Goal: Browse casually: Explore the website without a specific task or goal

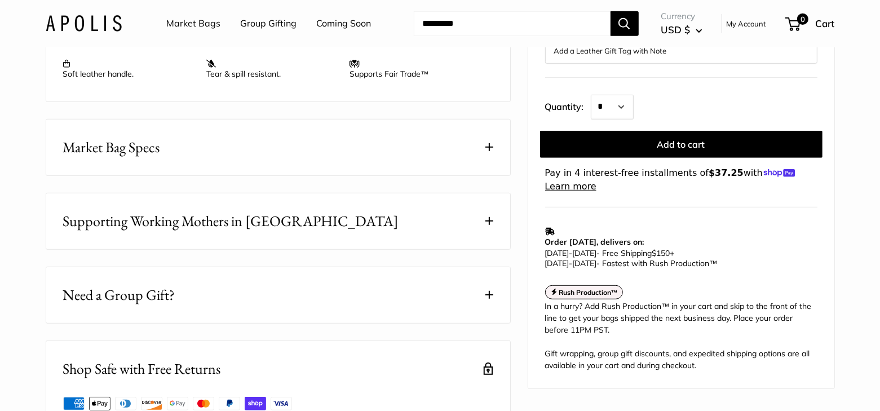
scroll to position [564, 0]
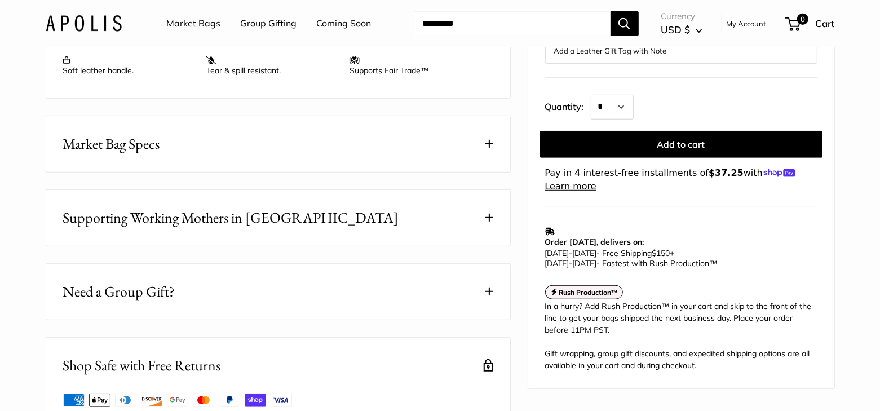
click at [391, 172] on button "Market Bag Specs" at bounding box center [278, 144] width 464 height 56
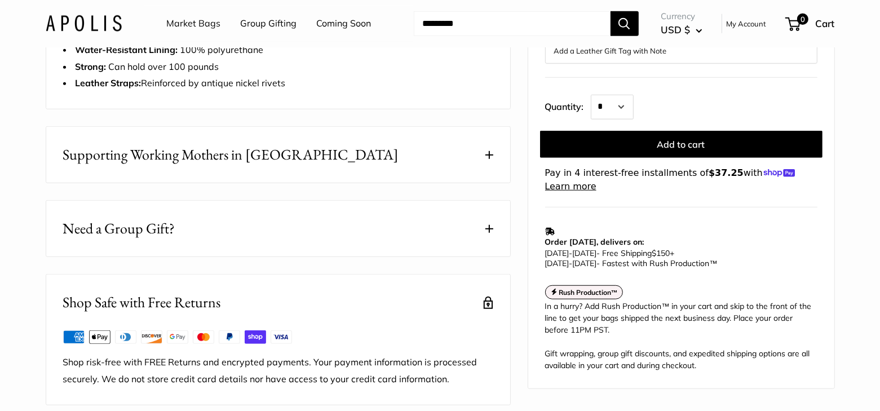
scroll to position [733, 0]
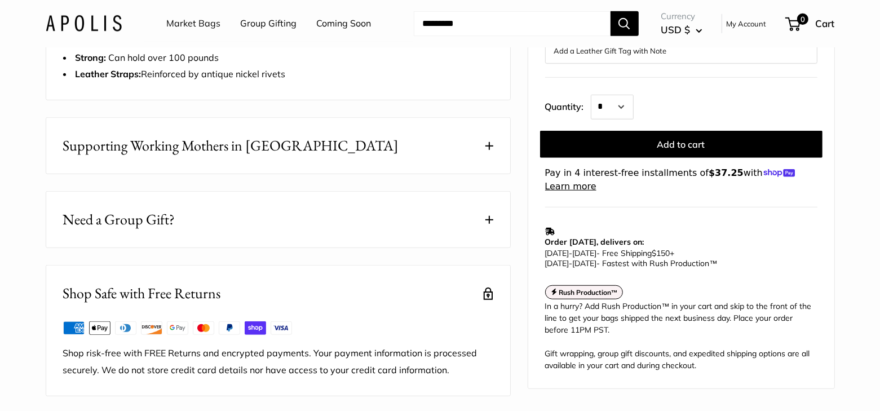
click at [336, 173] on button "Supporting Working Mothers in [GEOGRAPHIC_DATA]" at bounding box center [278, 146] width 464 height 56
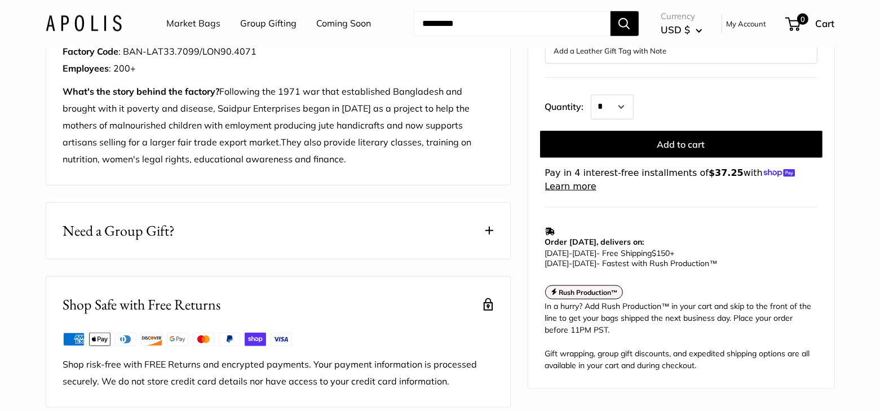
scroll to position [958, 0]
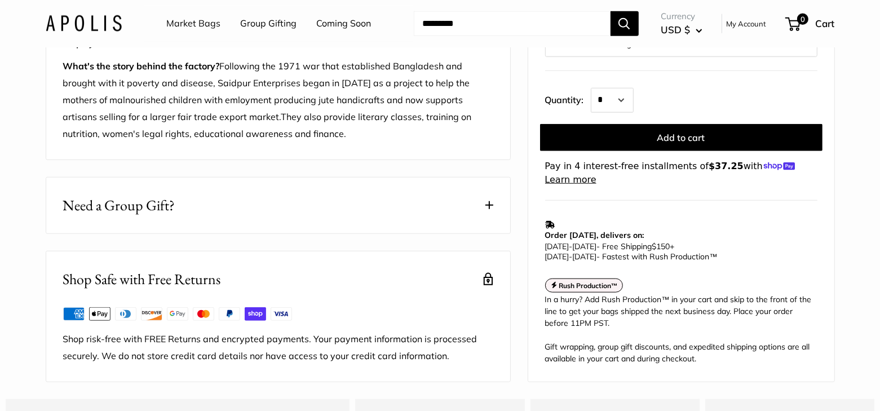
click at [315, 219] on button "Need a Group Gift?" at bounding box center [278, 206] width 464 height 56
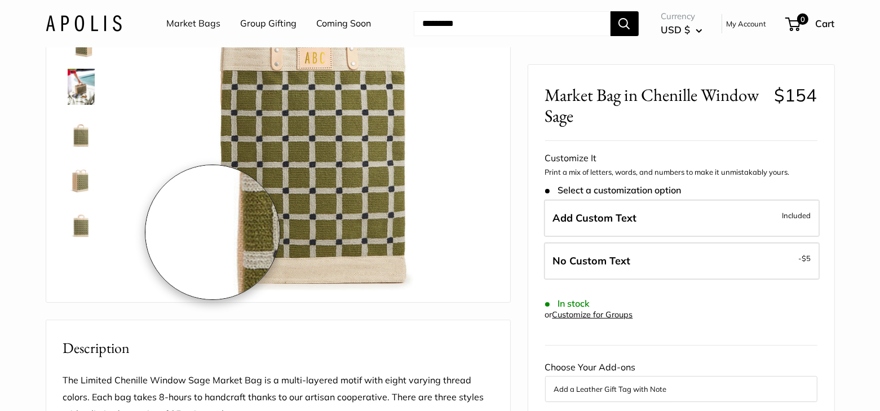
scroll to position [169, 0]
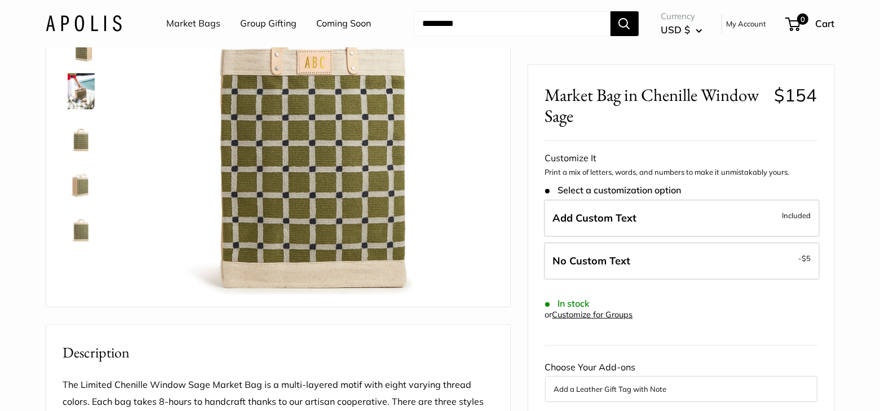
click at [81, 132] on img at bounding box center [81, 136] width 36 height 36
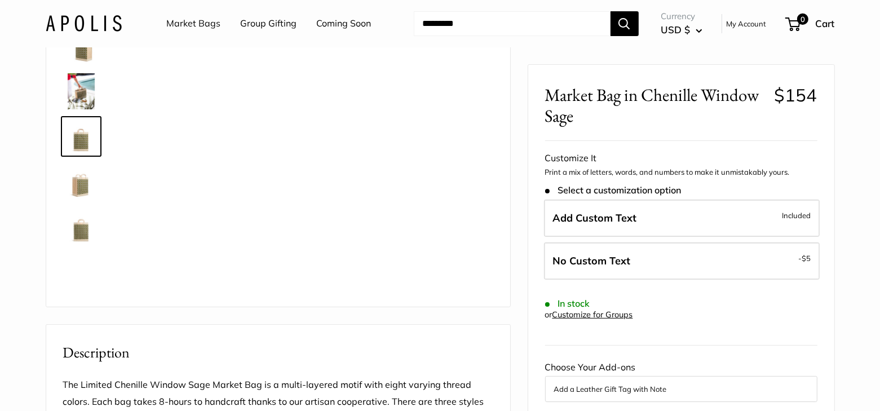
click at [87, 88] on img at bounding box center [81, 91] width 36 height 36
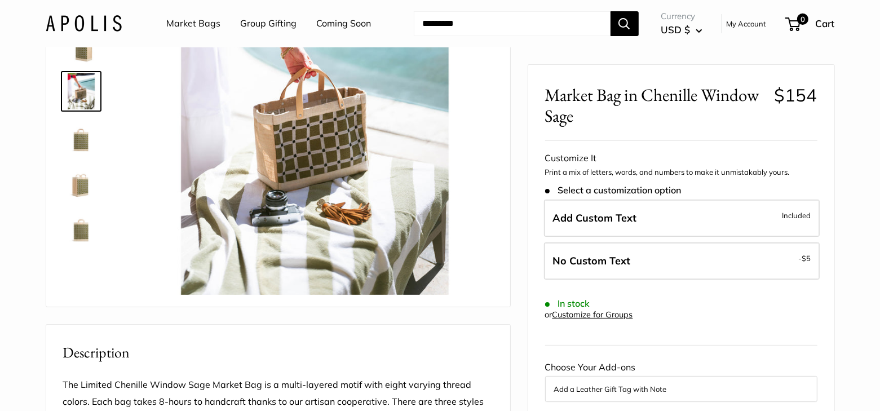
click at [77, 52] on img at bounding box center [81, 46] width 36 height 36
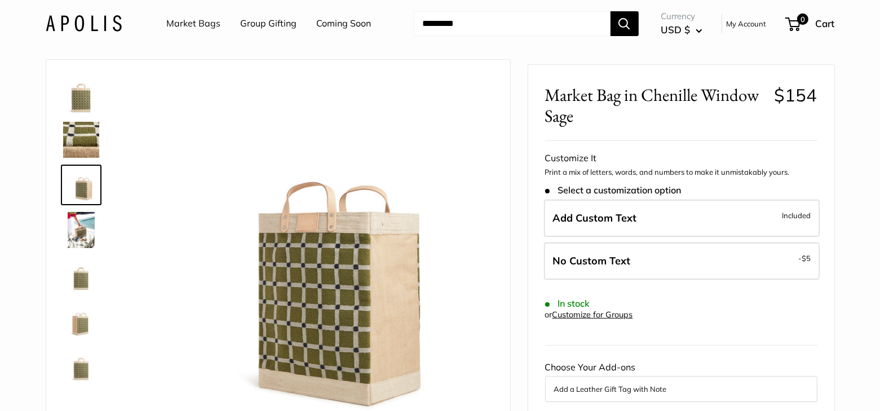
scroll to position [0, 0]
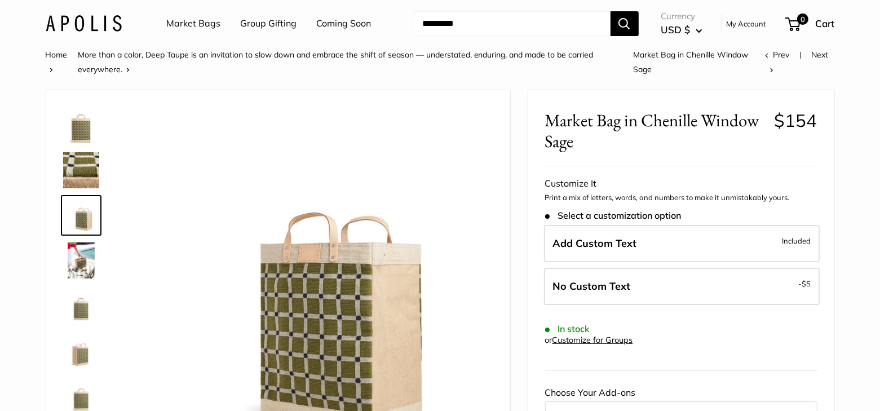
click at [82, 123] on img at bounding box center [81, 125] width 36 height 36
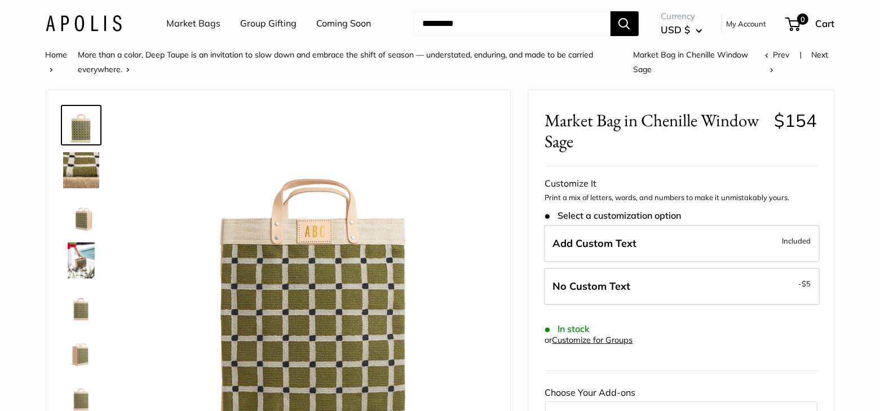
click at [82, 179] on img at bounding box center [81, 170] width 36 height 36
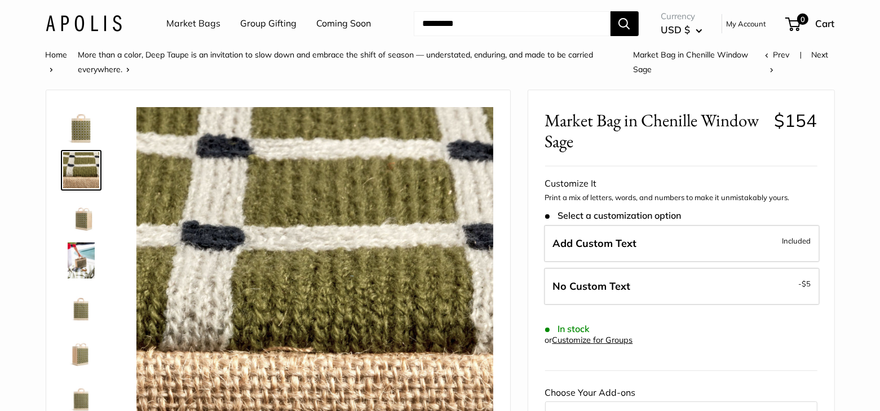
click at [86, 227] on img at bounding box center [81, 215] width 36 height 36
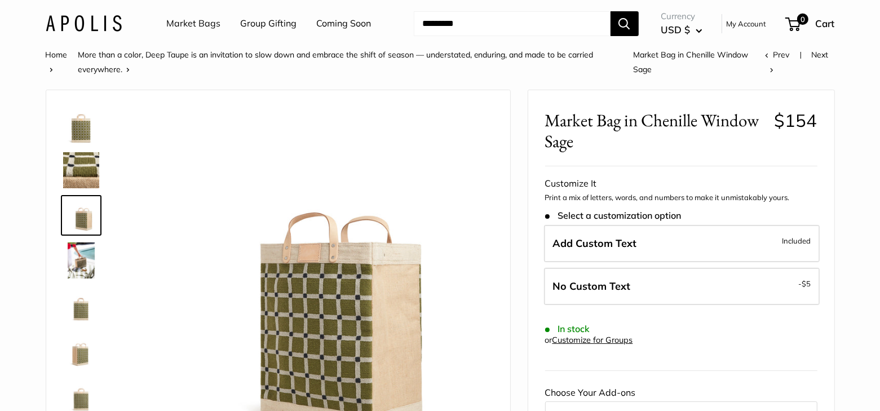
click at [79, 265] on img at bounding box center [81, 260] width 36 height 36
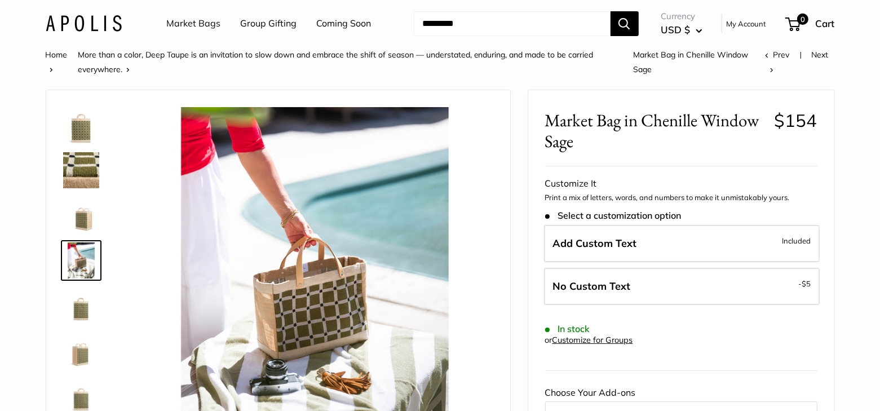
click at [83, 292] on img at bounding box center [81, 305] width 36 height 36
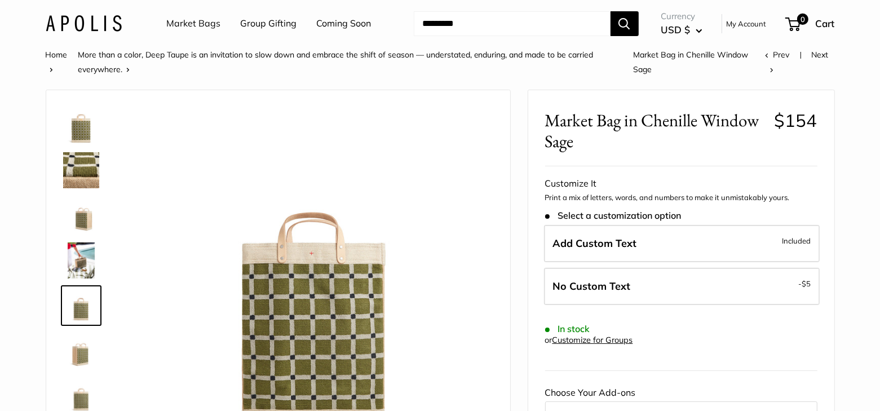
click at [83, 343] on img at bounding box center [81, 351] width 36 height 36
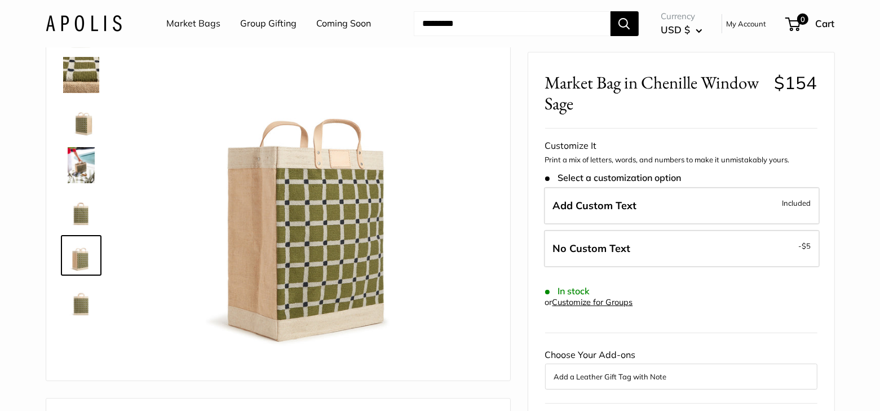
scroll to position [113, 0]
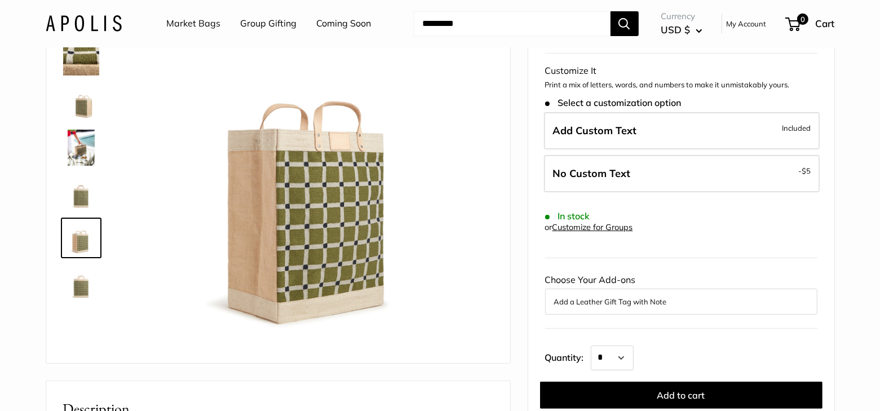
click at [83, 273] on img at bounding box center [81, 283] width 36 height 36
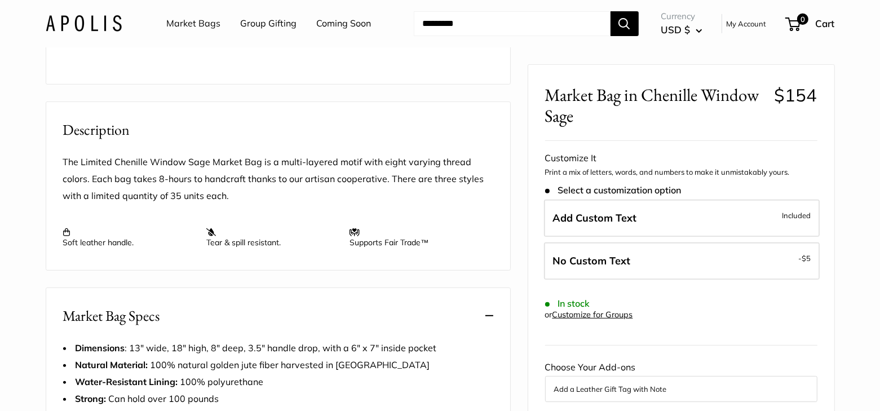
scroll to position [157, 0]
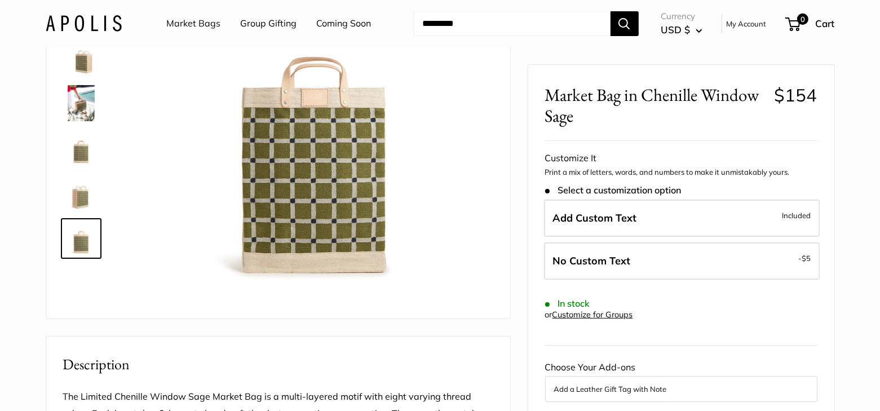
click at [72, 188] on img at bounding box center [81, 193] width 36 height 36
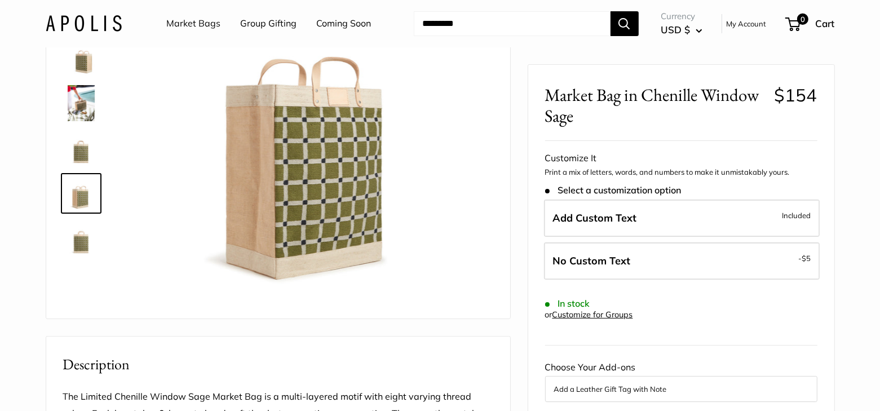
click at [82, 153] on img at bounding box center [81, 148] width 36 height 36
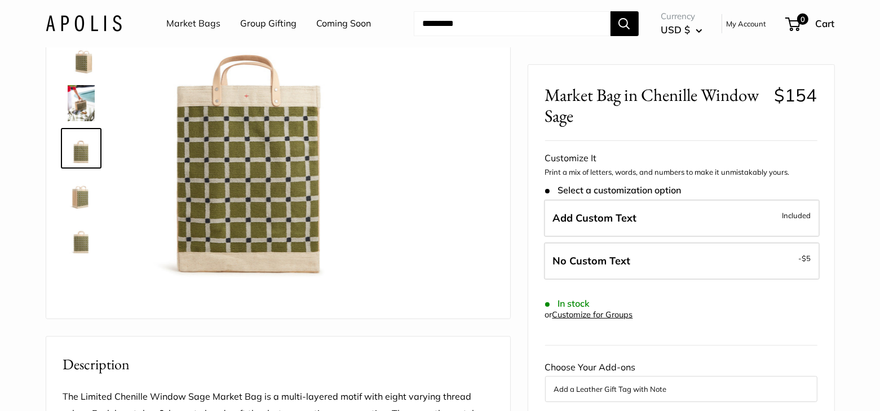
click at [85, 109] on img at bounding box center [81, 103] width 36 height 36
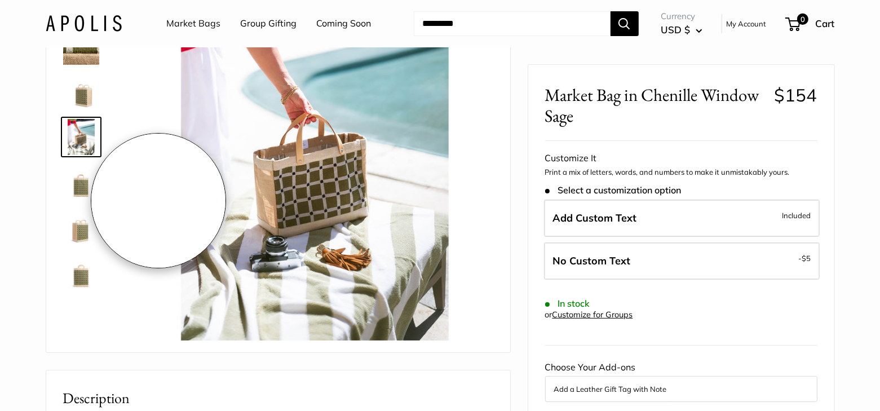
scroll to position [0, 0]
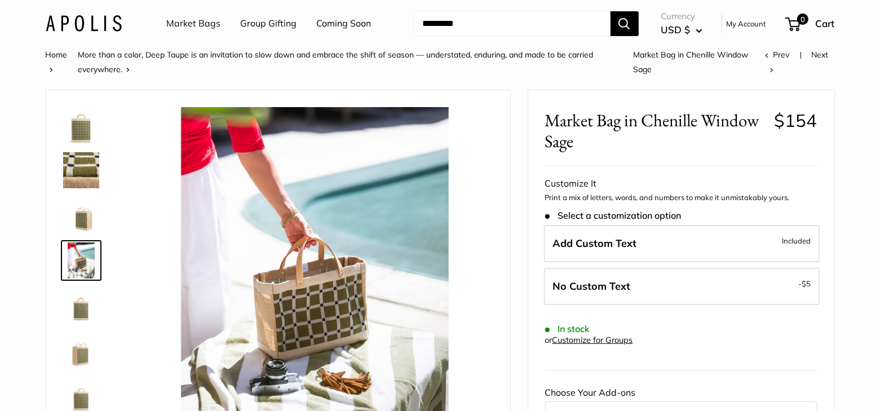
click at [82, 138] on img at bounding box center [81, 125] width 36 height 36
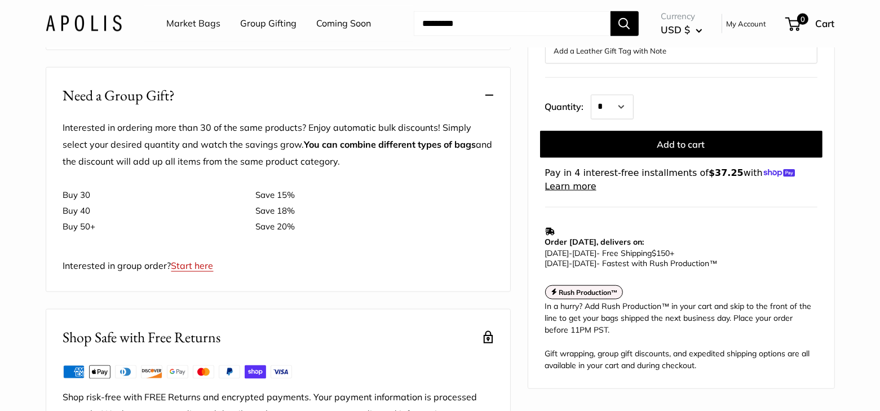
scroll to position [1071, 0]
